Goal: Go to known website: Access a specific website the user already knows

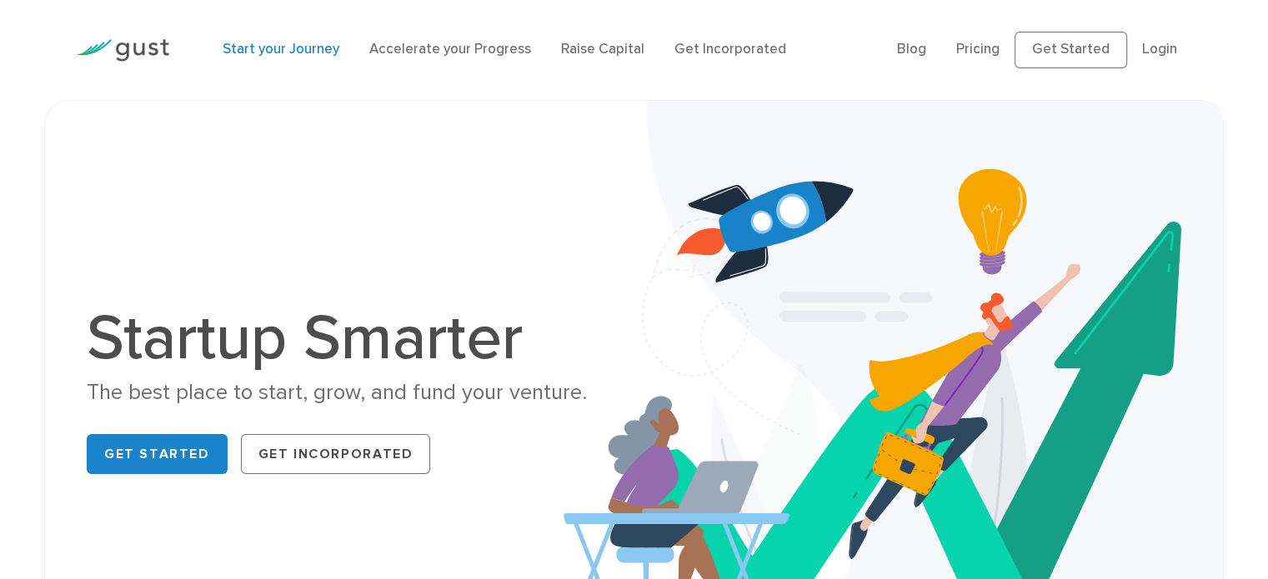
click at [305, 56] on link "Start your Journey" at bounding box center [281, 49] width 117 height 17
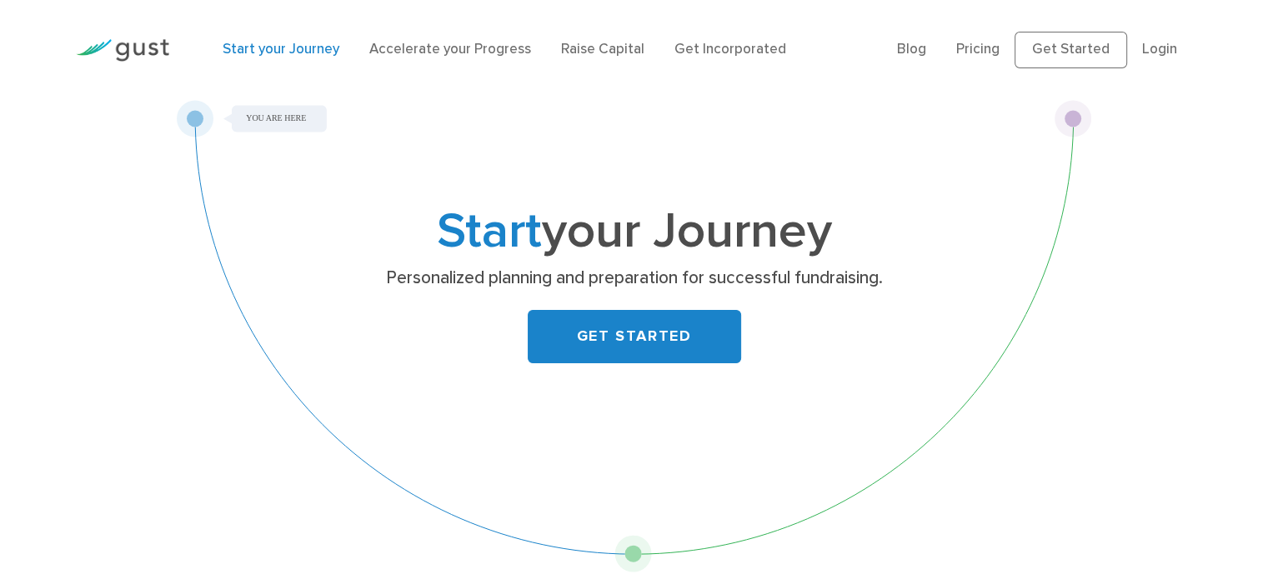
click at [140, 43] on img at bounding box center [122, 50] width 93 height 23
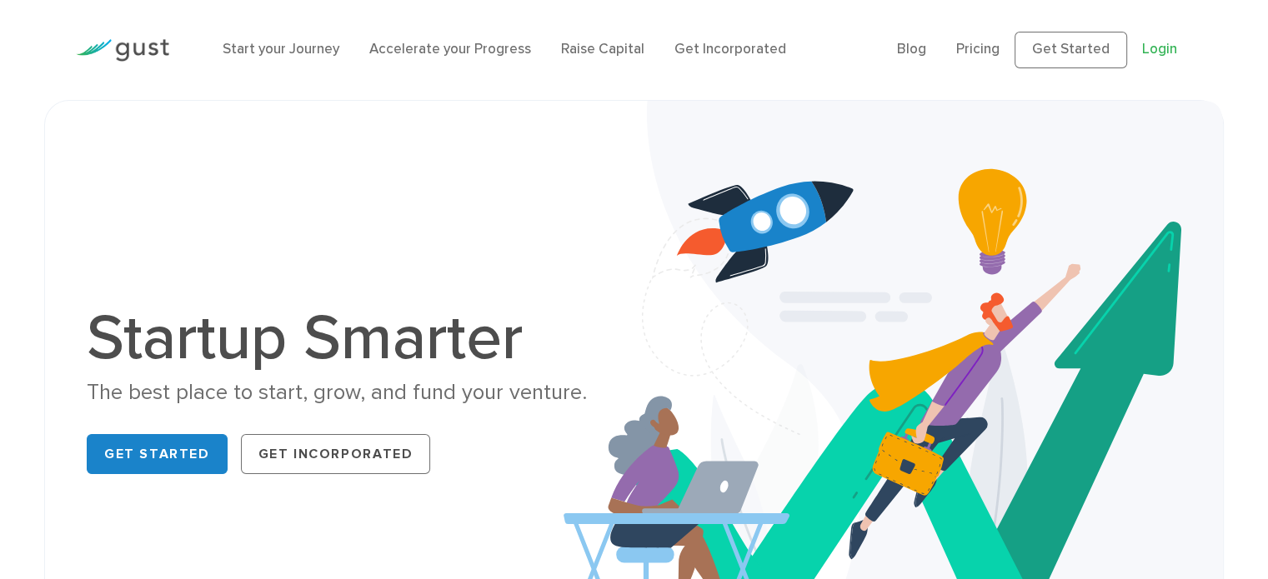
click at [1172, 53] on link "Login" at bounding box center [1159, 49] width 35 height 17
